Goal: Task Accomplishment & Management: Complete application form

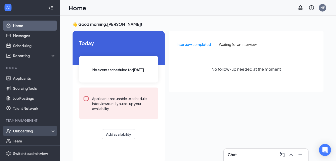
click at [40, 128] on div "Onboarding" at bounding box center [32, 130] width 39 height 5
click at [37, 138] on link "Overview" at bounding box center [34, 141] width 43 height 10
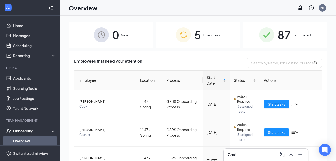
click at [200, 38] on div "5 In progress" at bounding box center [198, 35] width 85 height 26
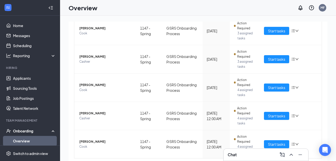
scroll to position [88, 0]
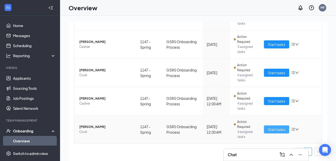
click at [269, 128] on span "Start tasks" at bounding box center [276, 129] width 17 height 6
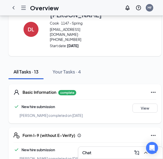
scroll to position [21, 0]
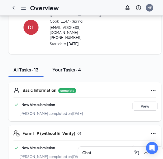
click at [65, 70] on div "Your Tasks · 4" at bounding box center [67, 69] width 29 height 6
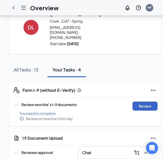
click at [133, 107] on button "Review" at bounding box center [145, 105] width 25 height 9
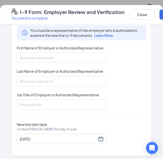
scroll to position [85, 0]
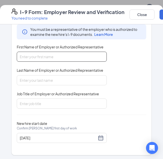
click at [28, 56] on input "First Name of Employer or Authorized Representative" at bounding box center [62, 57] width 90 height 10
paste input "Devaun"
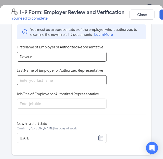
type input "Devaun"
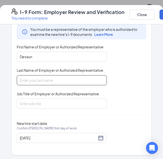
click at [27, 79] on input "Last Name of Employer or Authorized Representative" at bounding box center [62, 80] width 90 height 10
click at [27, 81] on input "Last Name of Employer or Authorized Representative" at bounding box center [62, 80] width 90 height 10
paste input "[PERSON_NAME]"
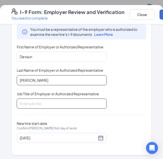
type input "[PERSON_NAME]"
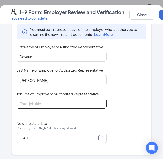
click at [34, 105] on input "Job Title of Employer or Authorized Representative" at bounding box center [62, 103] width 90 height 10
type input "cook"
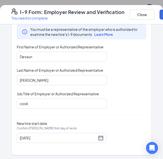
click at [123, 116] on div "Employer Information You must be a representative of the employer who is author…" at bounding box center [82, 80] width 130 height 138
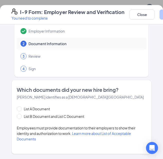
scroll to position [67, 0]
click at [18, 118] on span at bounding box center [19, 116] width 5 height 5
click at [18, 117] on input "List B Document and List C Document" at bounding box center [19, 116] width 4 height 4
radio input "true"
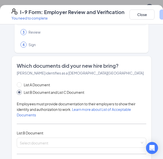
scroll to position [0, 0]
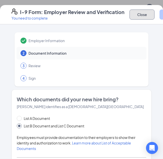
click at [148, 17] on button "Close" at bounding box center [142, 15] width 25 height 10
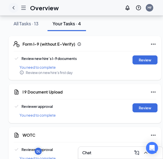
click at [13, 8] on icon "ChevronLeft" at bounding box center [14, 8] width 6 height 6
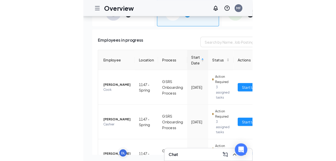
scroll to position [23, 0]
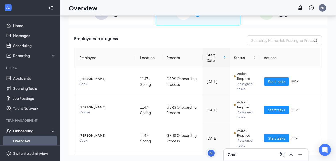
drag, startPoint x: 331, startPoint y: 67, endPoint x: 338, endPoint y: 110, distance: 44.0
click at [336, 110] on html "Home Messages Scheduling Reporting Hiring Applicants Sourcing Tools Job Posting…" at bounding box center [168, 57] width 336 height 161
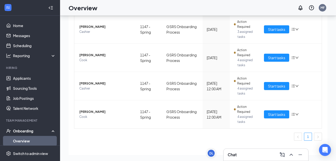
scroll to position [88, 0]
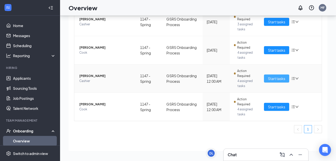
click at [273, 77] on span "Start tasks" at bounding box center [276, 79] width 17 height 6
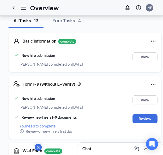
scroll to position [73, 0]
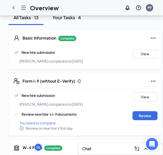
click at [64, 16] on div "Your Tasks · 4" at bounding box center [67, 17] width 29 height 6
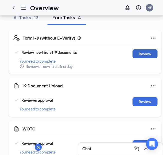
click at [145, 55] on button "Review" at bounding box center [145, 53] width 25 height 9
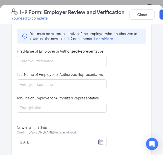
scroll to position [90, 0]
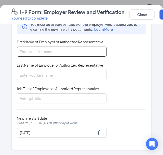
click at [27, 52] on input "First Name of Employer or Authorized Representative" at bounding box center [62, 52] width 90 height 10
paste input "Diamond"
type input "Diamond"
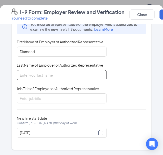
click at [22, 73] on input "Last Name of Employer or Authorized Representative" at bounding box center [62, 75] width 90 height 10
paste input "[PERSON_NAME]"
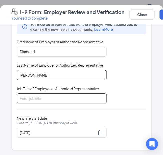
type input "[PERSON_NAME]"
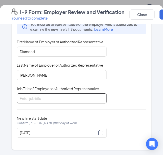
click at [29, 97] on input "Job Title of Employer or Authorized Representative" at bounding box center [62, 98] width 90 height 10
type input "Cashier"
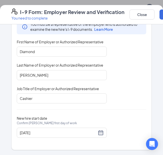
click at [133, 115] on div "Employer Information You must be a representative of the employer who is author…" at bounding box center [82, 75] width 130 height 138
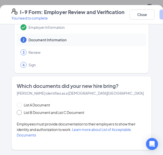
click at [19, 112] on span at bounding box center [19, 112] width 5 height 5
click at [19, 112] on input "List B Document and List C Document" at bounding box center [19, 112] width 4 height 4
radio input "true"
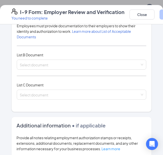
scroll to position [116, 0]
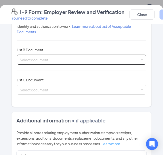
click at [131, 62] on input "search" at bounding box center [80, 59] width 120 height 8
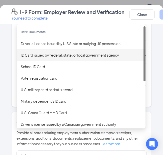
click at [70, 54] on div "ID Card issued by federal, state, or local government agency" at bounding box center [81, 55] width 121 height 6
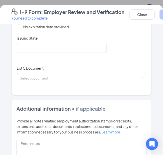
scroll to position [210, 0]
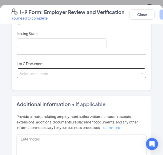
click at [136, 74] on div "Select document List C Documents Unrestricted Social Security Card Certificatio…" at bounding box center [82, 73] width 130 height 10
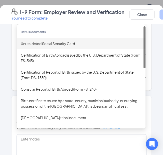
click at [73, 44] on div "Unrestricted Social Security Card" at bounding box center [81, 44] width 121 height 6
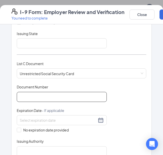
click at [45, 95] on input "Document Number" at bounding box center [62, 97] width 90 height 10
type input "629803611"
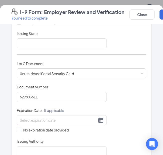
click at [19, 130] on input "No expiration date provided" at bounding box center [19, 130] width 4 height 4
checkbox input "true"
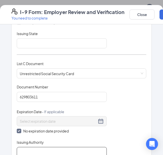
click at [45, 151] on input "Issuing Authority" at bounding box center [62, 152] width 90 height 10
type input "US"
click at [129, 137] on div "Document Title Unrestricted Social Security Card Document Number 629803611 Expi…" at bounding box center [82, 120] width 130 height 73
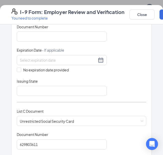
scroll to position [147, 0]
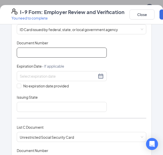
click at [39, 52] on input "Document Number" at bounding box center [62, 53] width 90 height 10
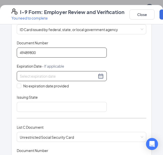
type input "49489800"
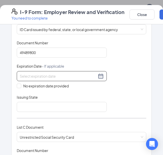
click at [21, 77] on input at bounding box center [58, 76] width 77 height 6
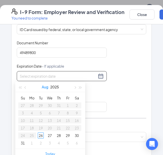
click at [46, 88] on button "Aug" at bounding box center [45, 87] width 7 height 10
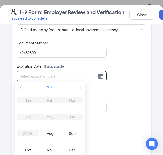
click at [50, 87] on button "2025" at bounding box center [50, 87] width 9 height 10
click at [81, 88] on span "button" at bounding box center [80, 87] width 3 height 3
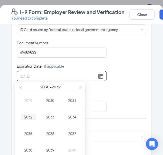
click at [27, 118] on div "2032" at bounding box center [28, 117] width 15 height 6
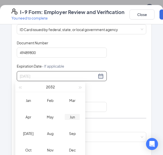
click at [73, 117] on div "Jun" at bounding box center [72, 117] width 15 height 6
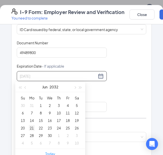
type input "[DATE]"
click at [32, 129] on div "21" at bounding box center [32, 128] width 6 height 6
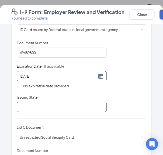
click at [38, 108] on input "Issuing State" at bounding box center [62, 107] width 90 height 10
type input "US"
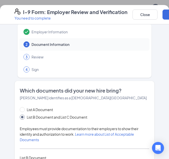
scroll to position [0, 0]
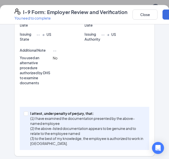
scroll to position [220, 0]
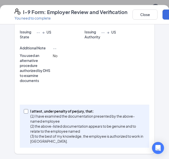
click at [24, 111] on input "I attest, under penalty of [PERSON_NAME], that: (1) I have examined the documen…" at bounding box center [26, 111] width 4 height 4
checkbox input "true"
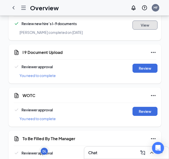
scroll to position [102, 0]
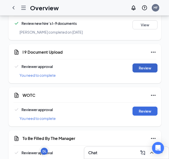
click at [145, 64] on button "Review" at bounding box center [145, 67] width 25 height 9
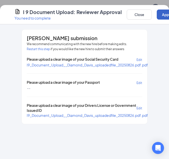
click at [163, 18] on button "Approve" at bounding box center [169, 15] width 25 height 10
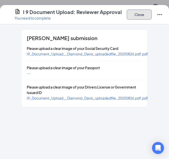
click at [132, 17] on button "Close" at bounding box center [139, 15] width 25 height 10
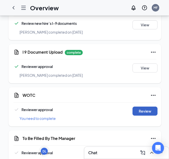
click at [145, 106] on button "Review" at bounding box center [145, 110] width 25 height 9
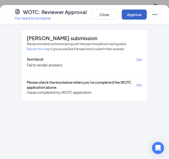
click at [132, 17] on button "Approve" at bounding box center [134, 15] width 25 height 10
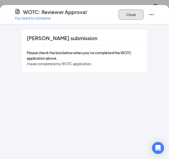
click at [132, 17] on button "Close" at bounding box center [131, 15] width 25 height 10
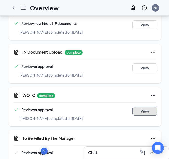
scroll to position [114, 0]
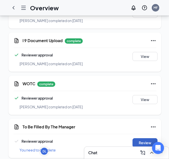
click at [139, 138] on button "Review" at bounding box center [145, 142] width 25 height 9
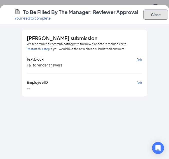
click at [159, 15] on button "Close" at bounding box center [155, 15] width 25 height 10
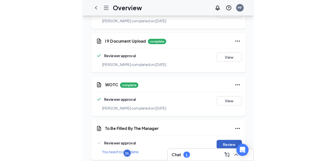
scroll to position [86, 0]
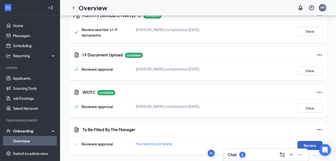
click at [312, 144] on button "Review" at bounding box center [309, 145] width 25 height 9
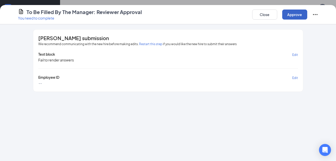
click at [289, 19] on button "Approve" at bounding box center [294, 15] width 25 height 10
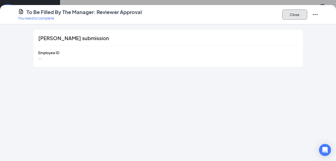
click at [289, 19] on button "Close" at bounding box center [294, 15] width 25 height 10
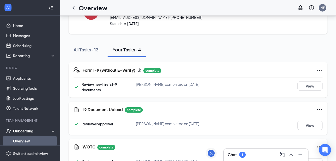
scroll to position [28, 0]
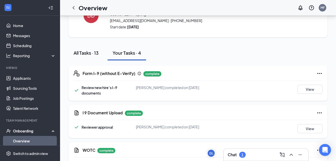
click at [80, 53] on div "All Tasks · 13" at bounding box center [86, 53] width 25 height 6
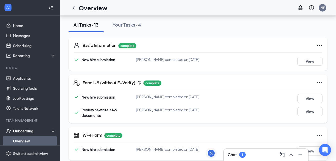
scroll to position [0, 0]
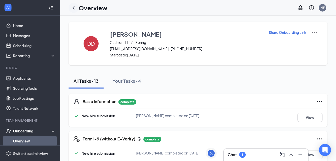
click at [74, 8] on icon "ChevronLeft" at bounding box center [74, 8] width 6 height 6
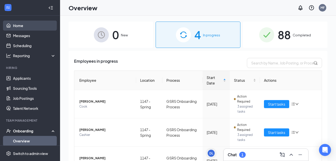
click at [25, 24] on link "Home" at bounding box center [34, 26] width 43 height 10
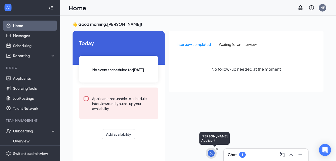
click at [210, 153] on div "DL" at bounding box center [211, 153] width 4 height 4
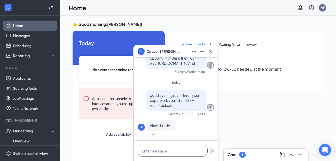
click at [167, 153] on textarea at bounding box center [173, 150] width 70 height 12
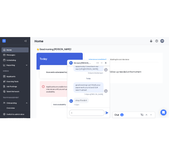
scroll to position [0, 0]
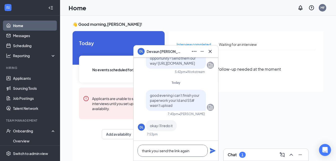
type textarea "thank you i send the link again"
click at [213, 151] on icon "Plane" at bounding box center [213, 151] width 6 height 6
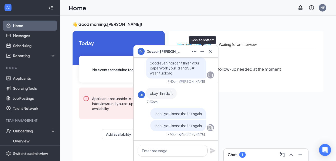
click at [203, 51] on icon "Minimize" at bounding box center [202, 51] width 6 height 6
